Goal: Information Seeking & Learning: Check status

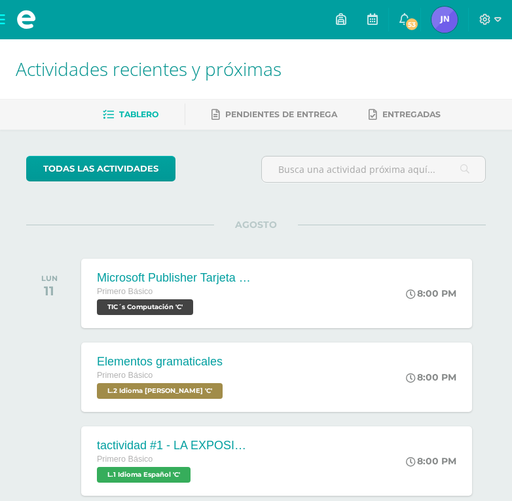
click at [1, 25] on span at bounding box center [26, 19] width 52 height 39
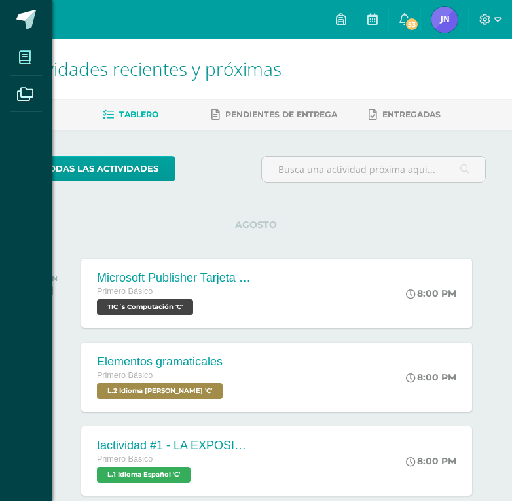
click at [20, 59] on span at bounding box center [24, 57] width 29 height 29
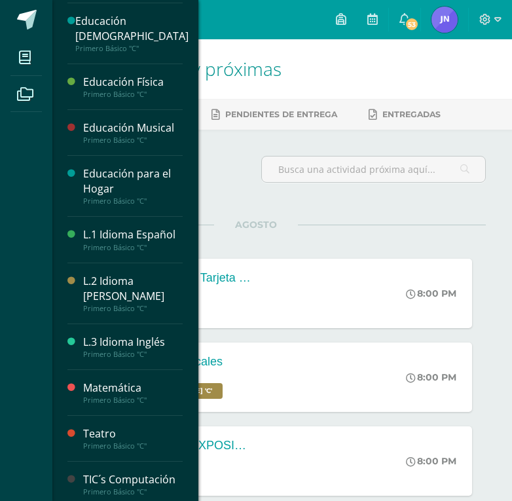
scroll to position [196, 0]
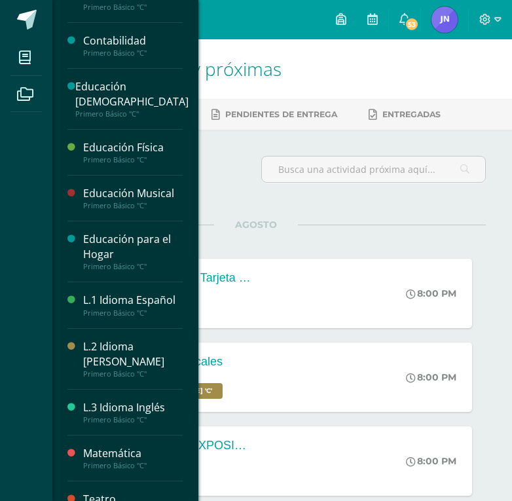
click at [163, 145] on div "Educación Física" at bounding box center [133, 147] width 100 height 15
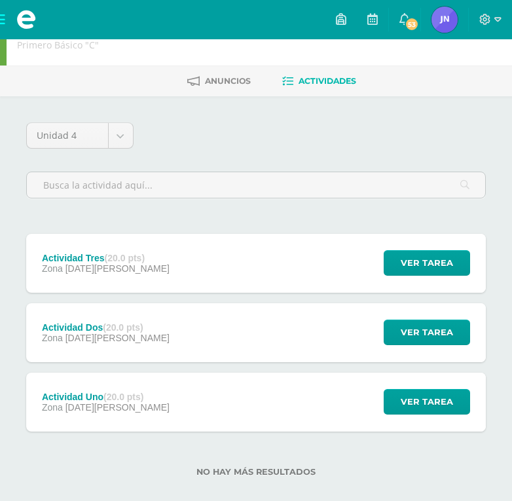
scroll to position [51, 0]
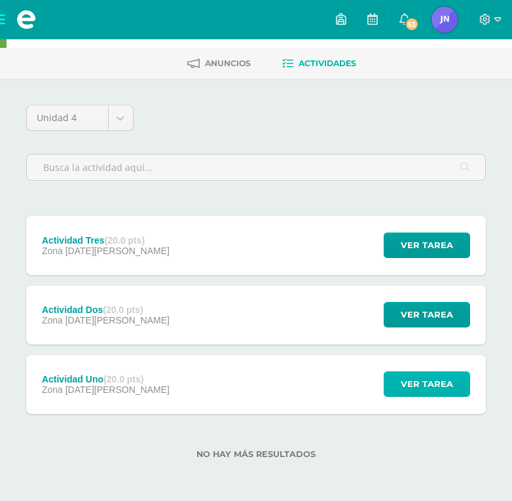
click at [393, 385] on button "Ver tarea" at bounding box center [427, 384] width 86 height 26
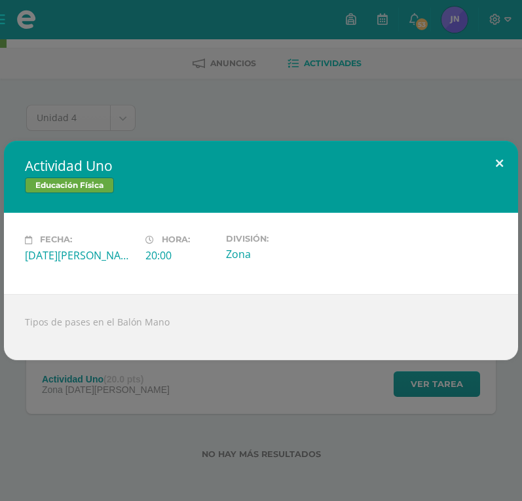
click at [494, 160] on button at bounding box center [498, 163] width 37 height 45
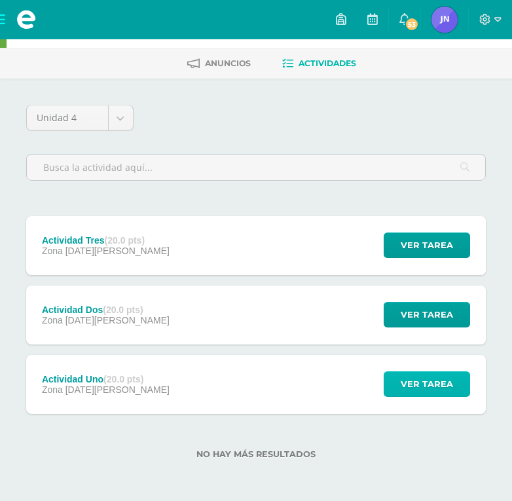
click at [424, 391] on span "Ver tarea" at bounding box center [427, 384] width 52 height 24
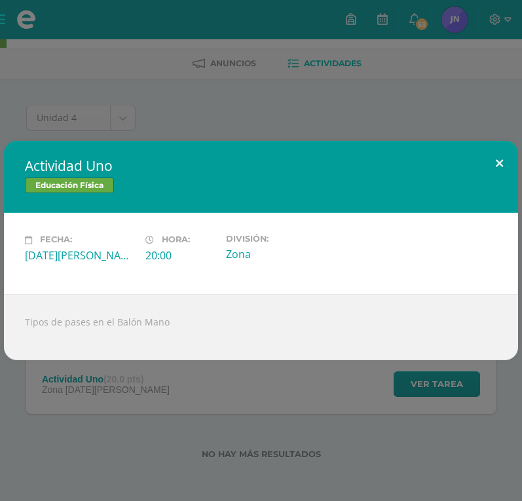
click at [499, 166] on button at bounding box center [498, 163] width 37 height 45
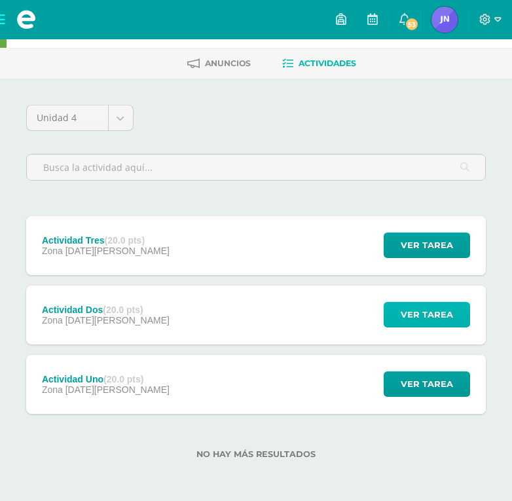
click at [458, 317] on button "Ver tarea" at bounding box center [427, 315] width 86 height 26
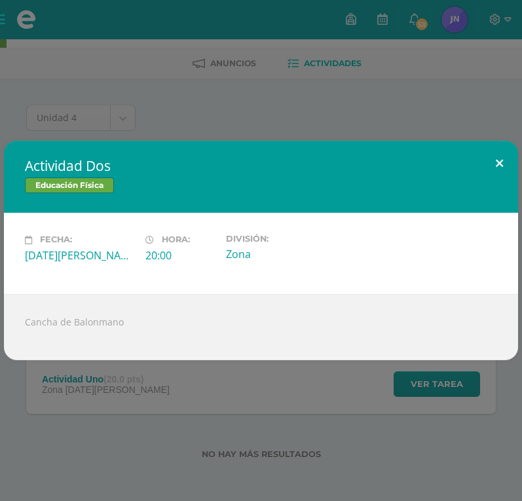
click at [496, 163] on button at bounding box center [498, 163] width 37 height 45
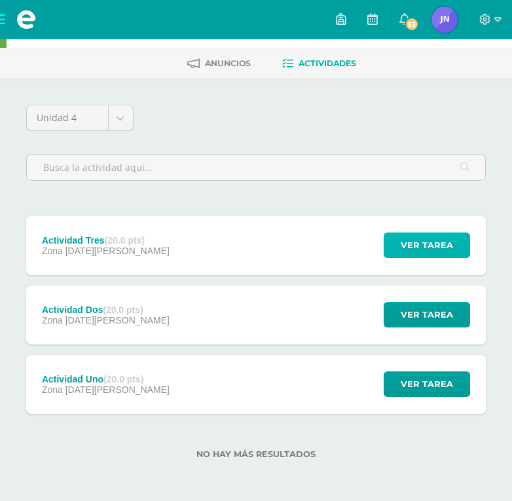
click at [428, 248] on span "Ver tarea" at bounding box center [427, 245] width 52 height 24
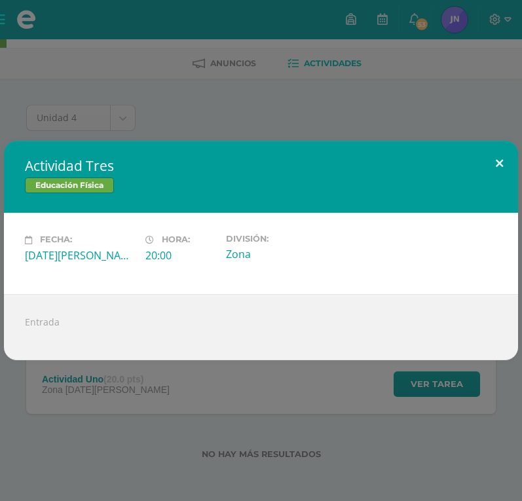
click at [503, 157] on button at bounding box center [498, 163] width 37 height 45
